Goal: Transaction & Acquisition: Obtain resource

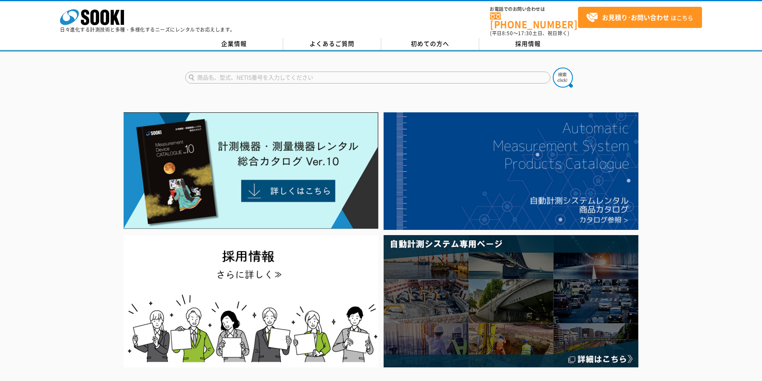
click at [224, 72] on input "text" at bounding box center [367, 78] width 365 height 12
type input "AD-５６９５"
click at [553, 68] on button at bounding box center [563, 78] width 20 height 20
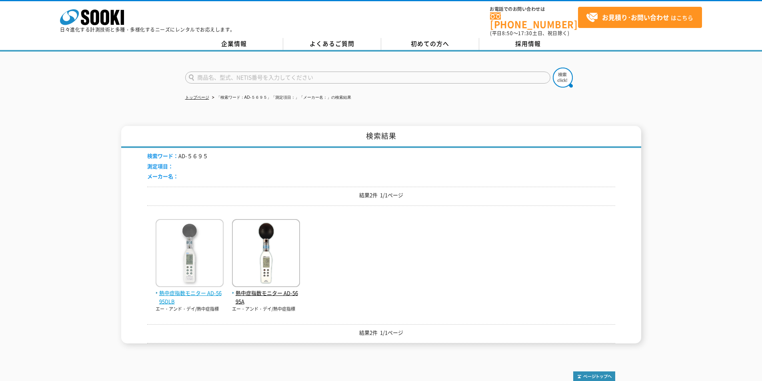
click at [195, 289] on span "熱中症指数モニター AD-5695DLB" at bounding box center [190, 297] width 68 height 17
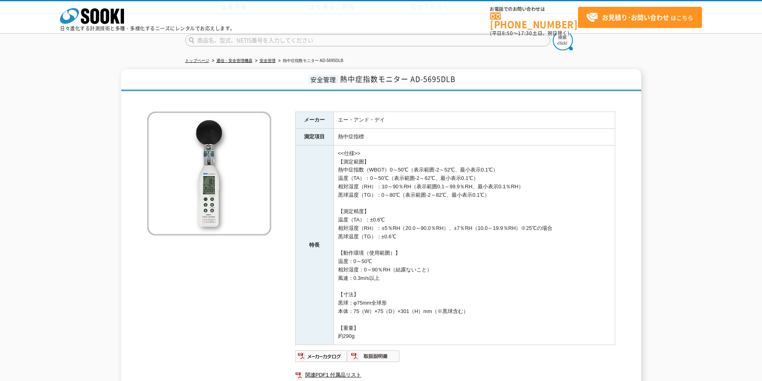
scroll to position [129, 0]
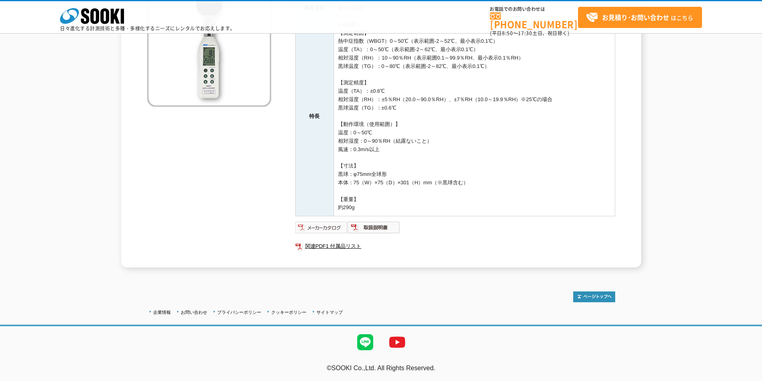
click at [329, 229] on img at bounding box center [321, 227] width 52 height 13
